Goal: Information Seeking & Learning: Learn about a topic

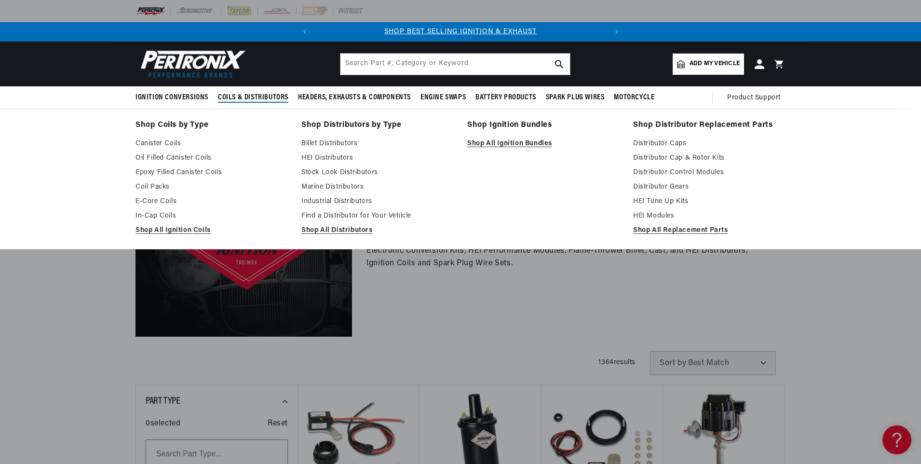
click at [279, 95] on span "Coils & Distributors" at bounding box center [253, 98] width 70 height 10
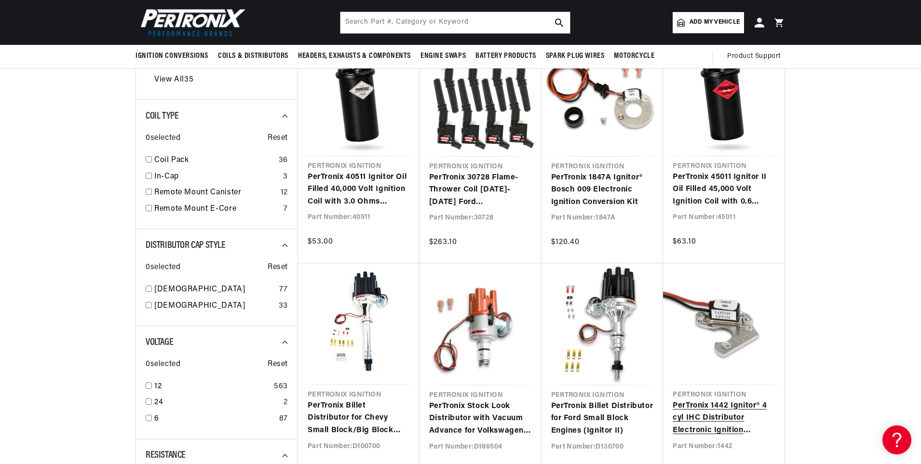
scroll to position [531, 0]
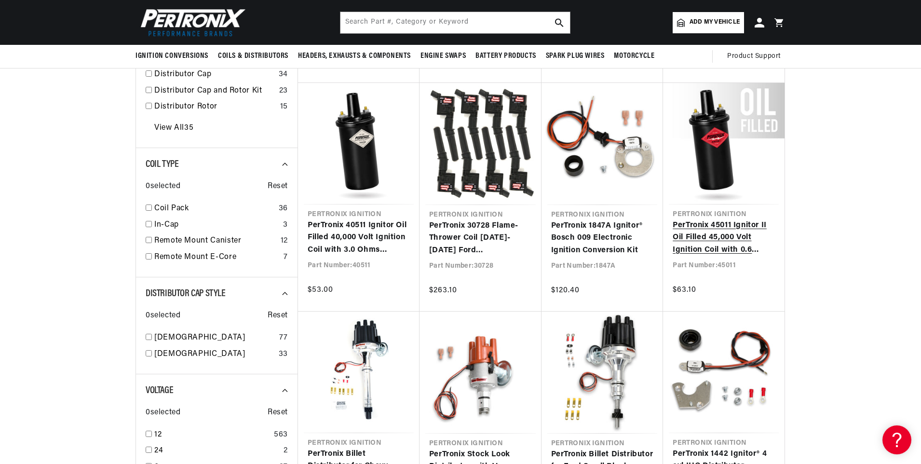
click at [718, 238] on link "PerTronix 45011 Ignitor II Oil Filled 45,000 Volt Ignition Coil with 0.6 Ohms R…" at bounding box center [724, 237] width 102 height 37
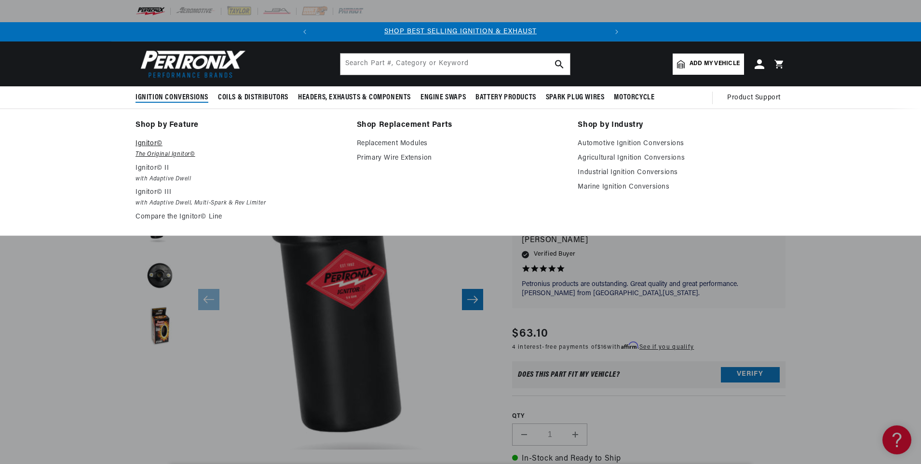
click at [154, 151] on em "The Original Ignitor©" at bounding box center [240, 155] width 208 height 10
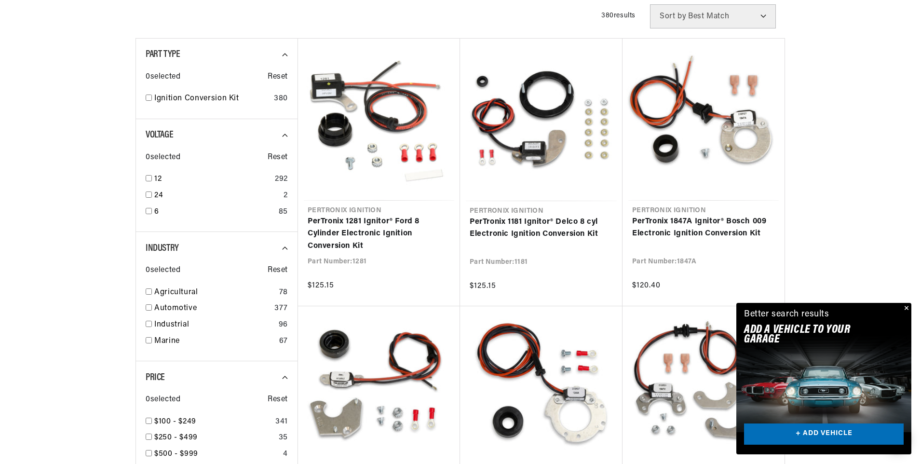
scroll to position [0, 292]
click at [906, 304] on button "Close" at bounding box center [906, 309] width 12 height 12
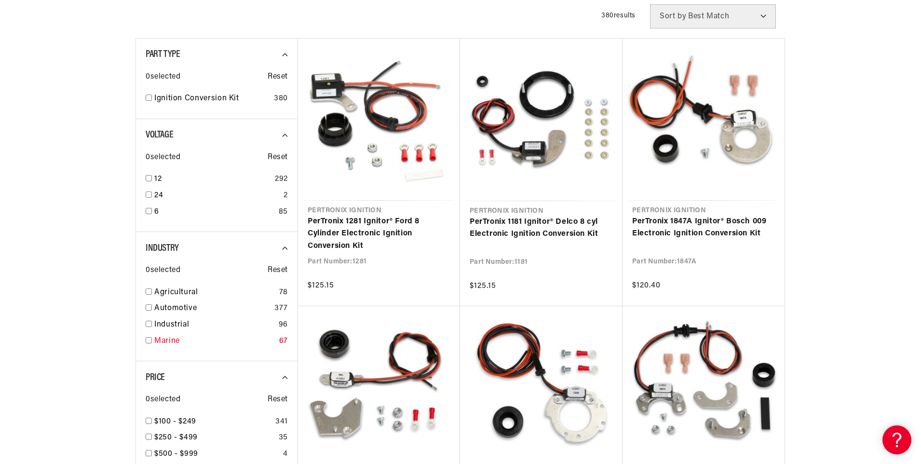
scroll to position [0, 243]
click at [149, 337] on input "checkbox" at bounding box center [149, 340] width 6 height 6
checkbox input "true"
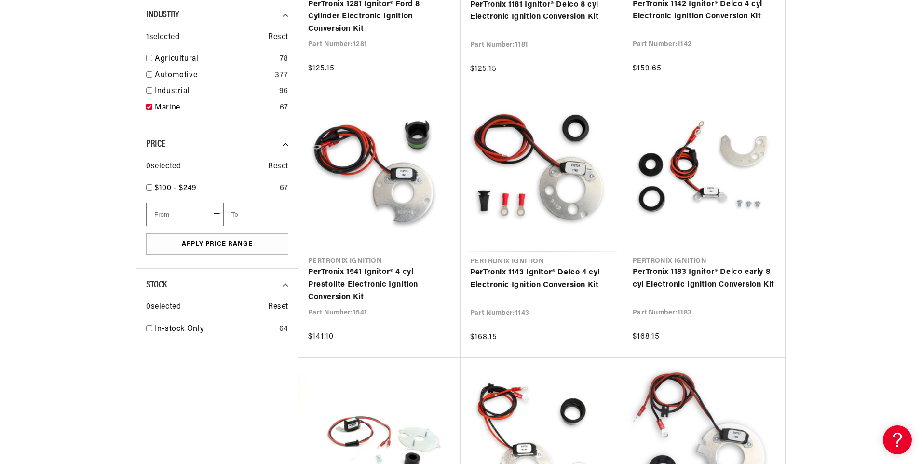
scroll to position [531, 0]
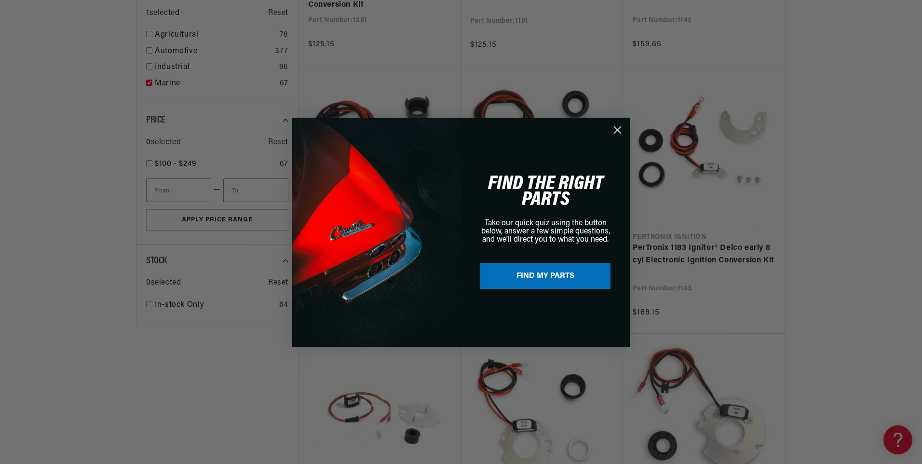
click at [618, 129] on icon "Close dialog" at bounding box center [618, 129] width 7 height 7
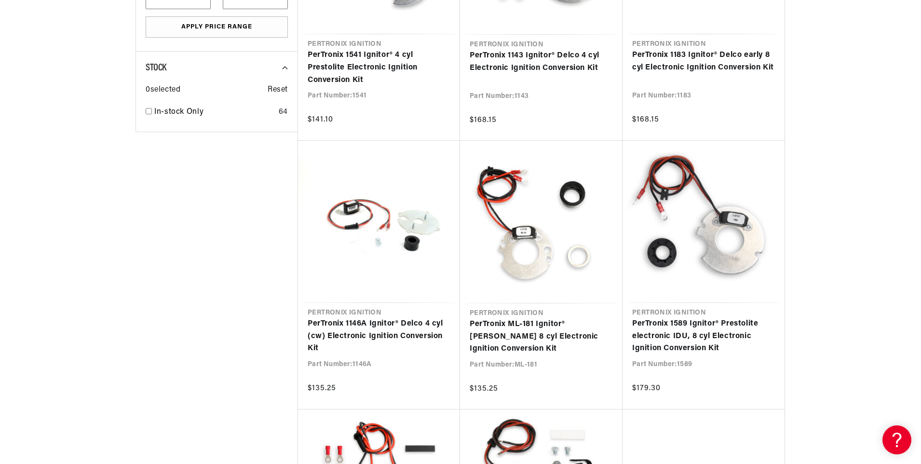
scroll to position [0, 292]
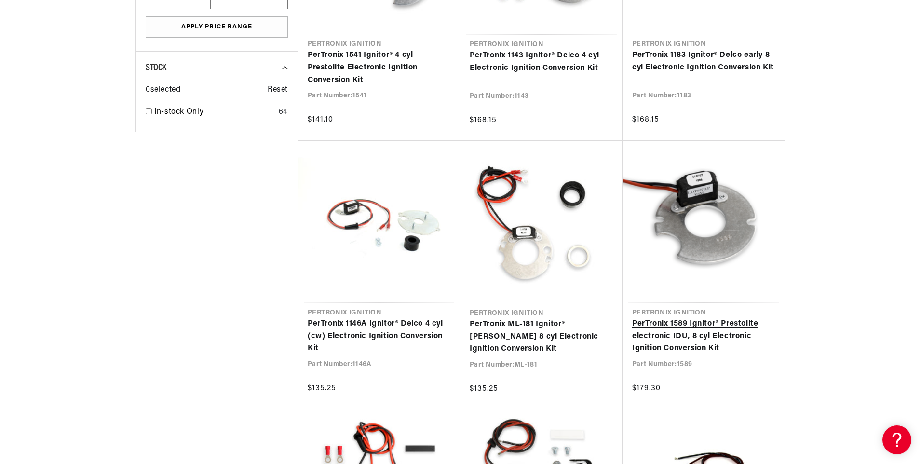
click at [683, 335] on link "PerTronix 1589 Ignitor® Prestolite electronic IDU, 8 cyl Electronic Ignition Co…" at bounding box center [703, 336] width 143 height 37
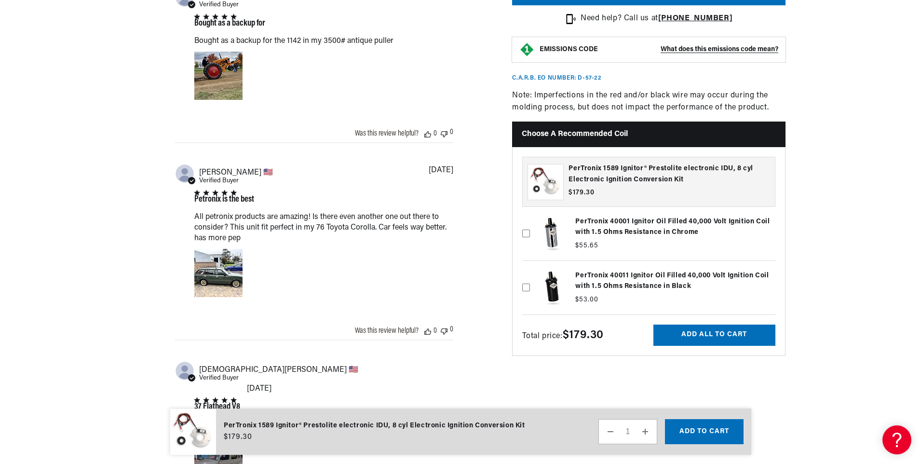
scroll to position [0, 292]
